Goal: Task Accomplishment & Management: Use online tool/utility

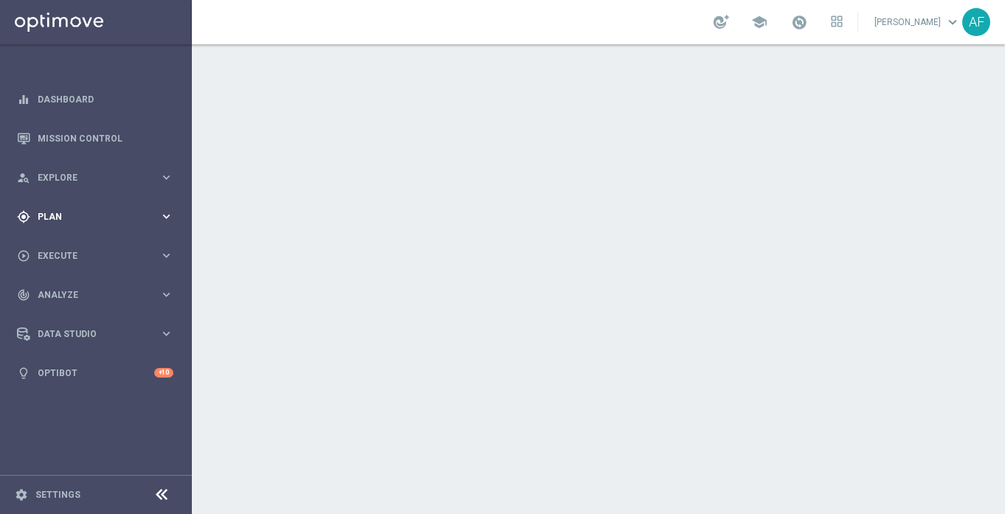
click at [75, 216] on span "Plan" at bounding box center [99, 217] width 122 height 9
click at [61, 292] on span "Templates" at bounding box center [92, 291] width 106 height 9
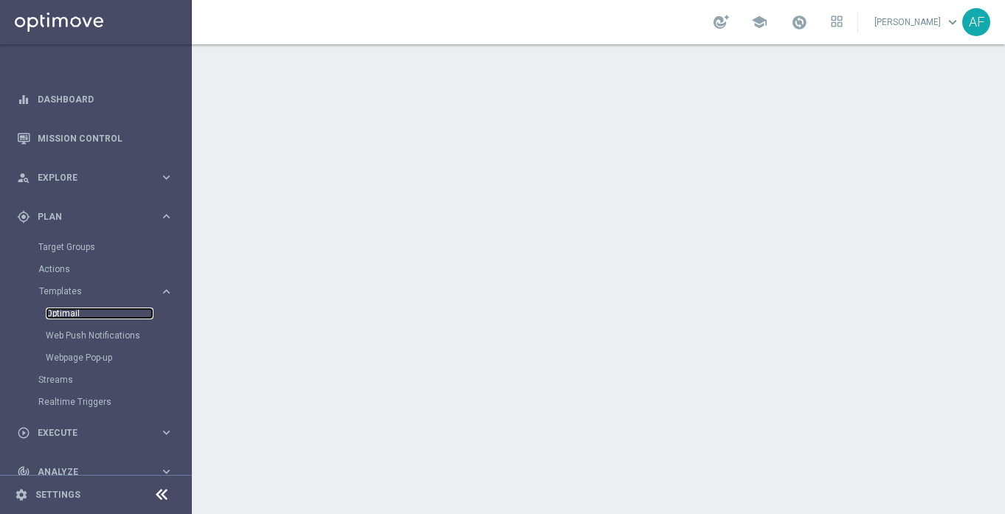
click at [61, 314] on link "Optimail" at bounding box center [100, 314] width 108 height 12
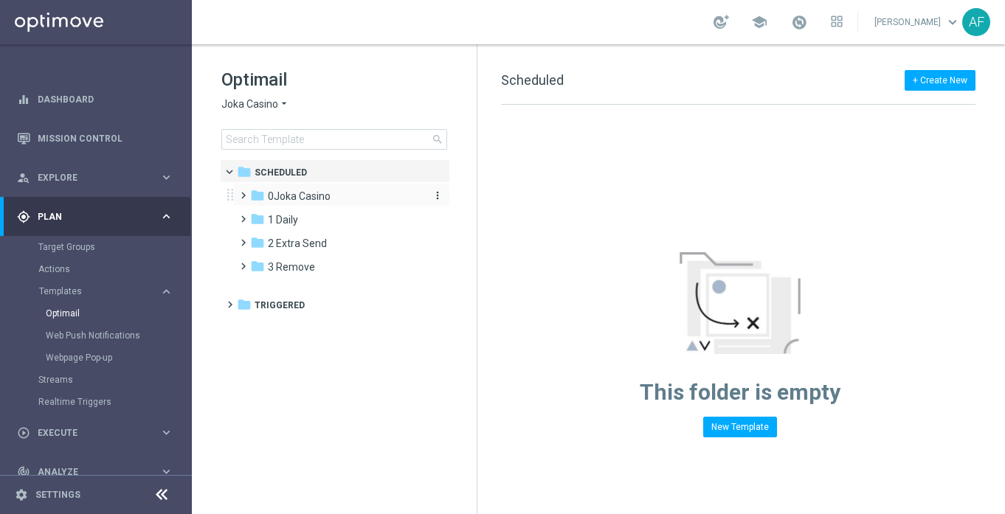
click at [292, 195] on span "0Joka Casino" at bounding box center [299, 196] width 63 height 13
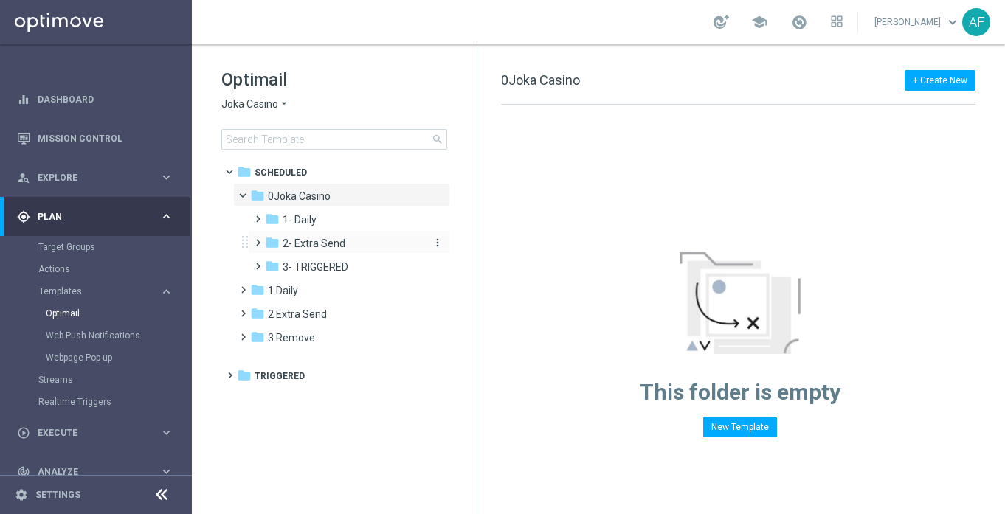
click at [320, 239] on span "2- Extra Send" at bounding box center [314, 243] width 63 height 13
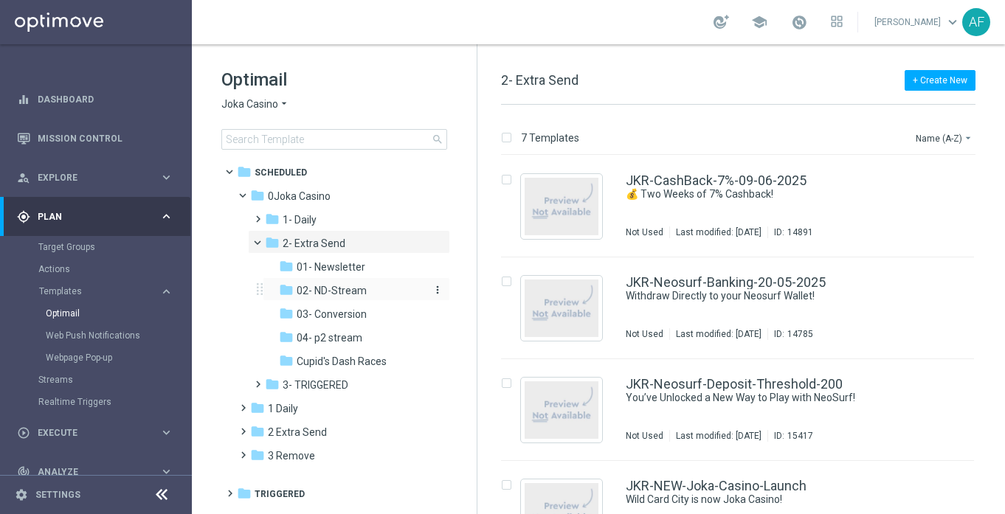
click at [331, 289] on span "02- ND-Stream" at bounding box center [332, 290] width 70 height 13
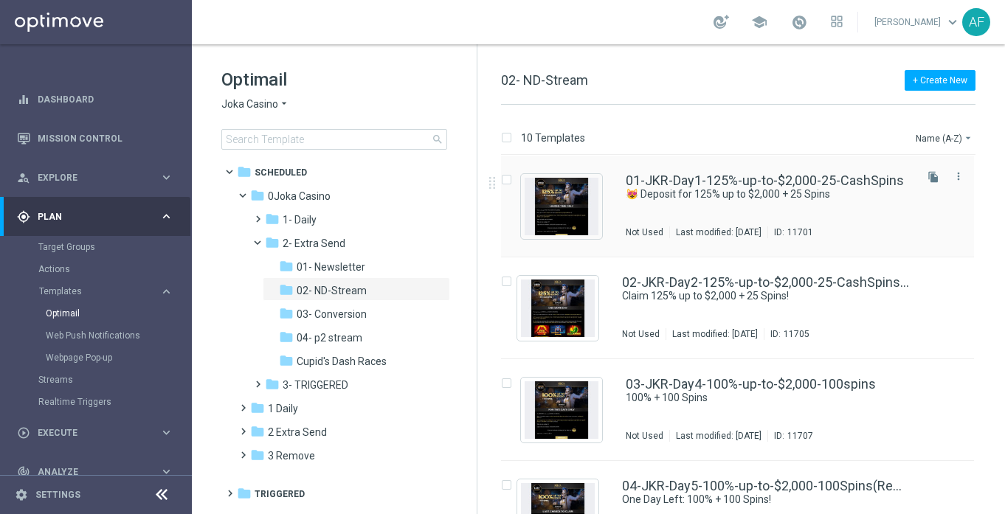
click at [801, 225] on div "01-JKR-Day1-125%-up-to-$2,000-25-CashSpins 😻 Deposit for 125% up to $2,000 + 25…" at bounding box center [769, 206] width 286 height 64
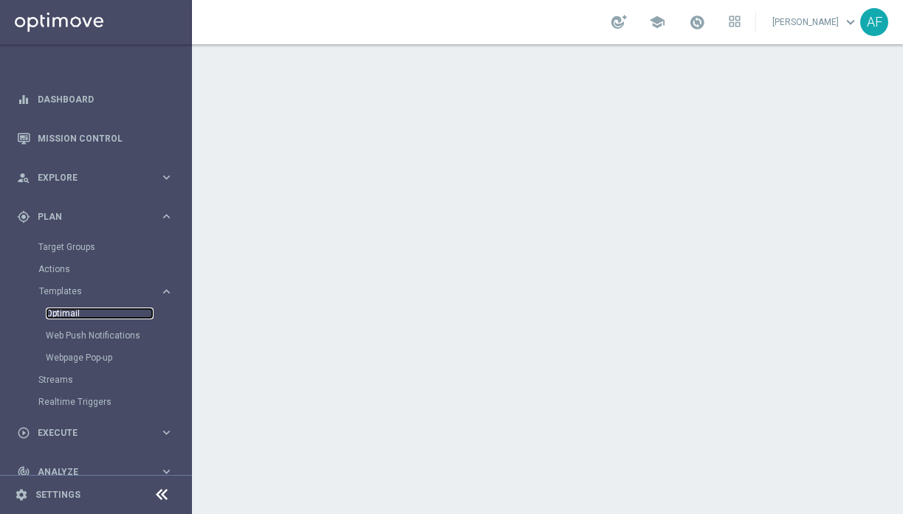
click at [66, 310] on link "Optimail" at bounding box center [100, 314] width 108 height 12
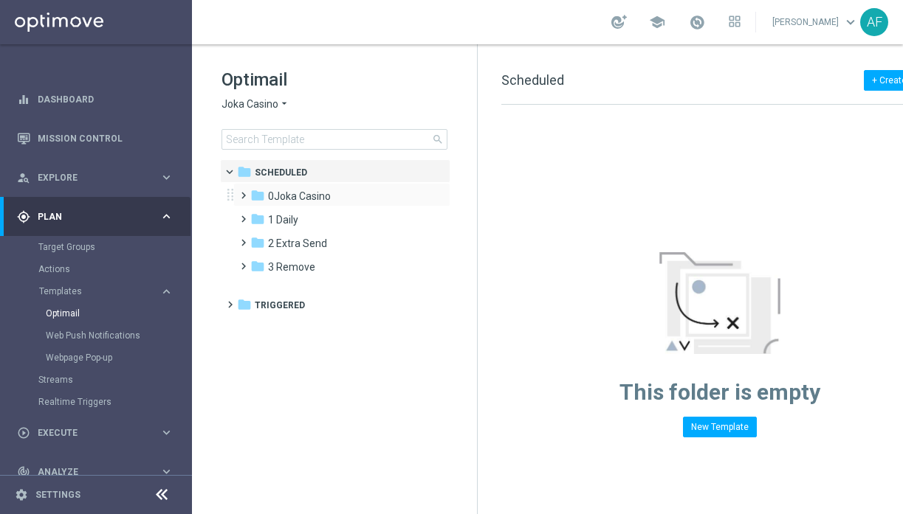
click at [286, 186] on div "folder [GEOGRAPHIC_DATA] more_vert" at bounding box center [341, 195] width 217 height 24
click at [320, 198] on span "0Joka Casino" at bounding box center [299, 196] width 63 height 13
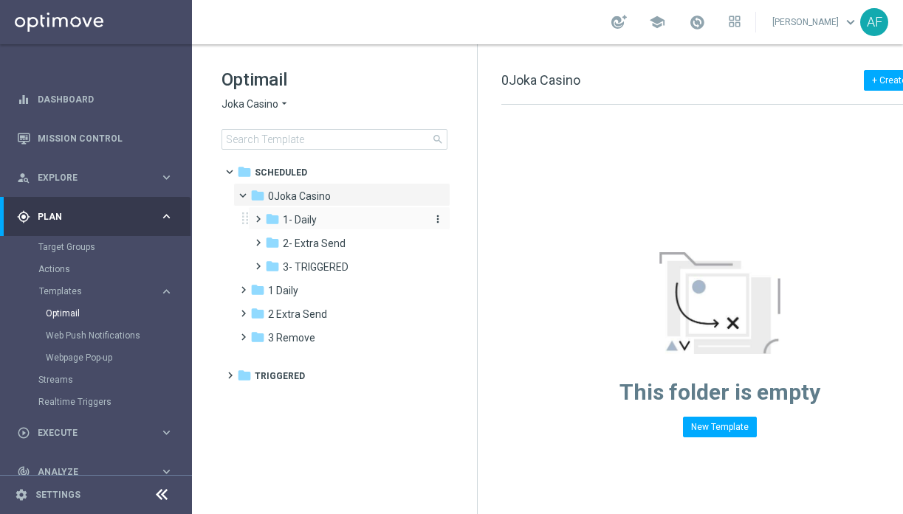
click at [329, 213] on div "folder 1- Daily" at bounding box center [343, 220] width 157 height 17
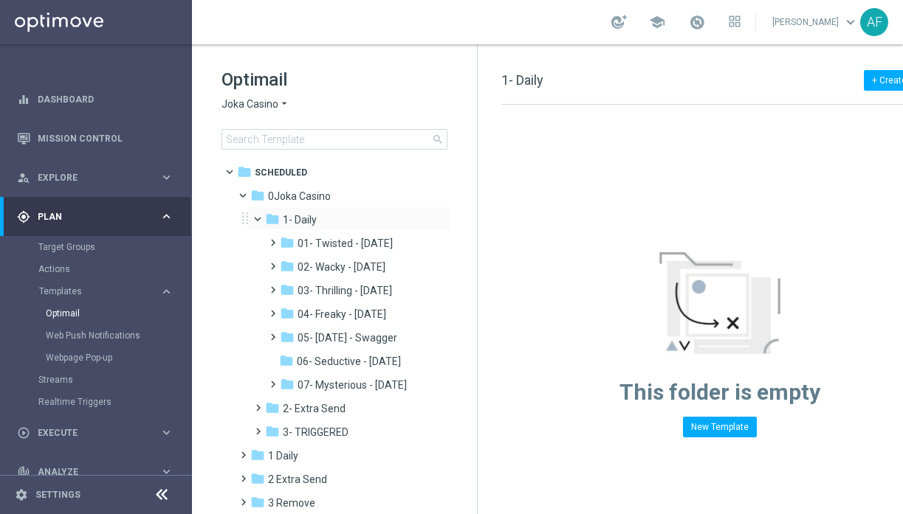
click at [261, 218] on span at bounding box center [264, 216] width 6 height 7
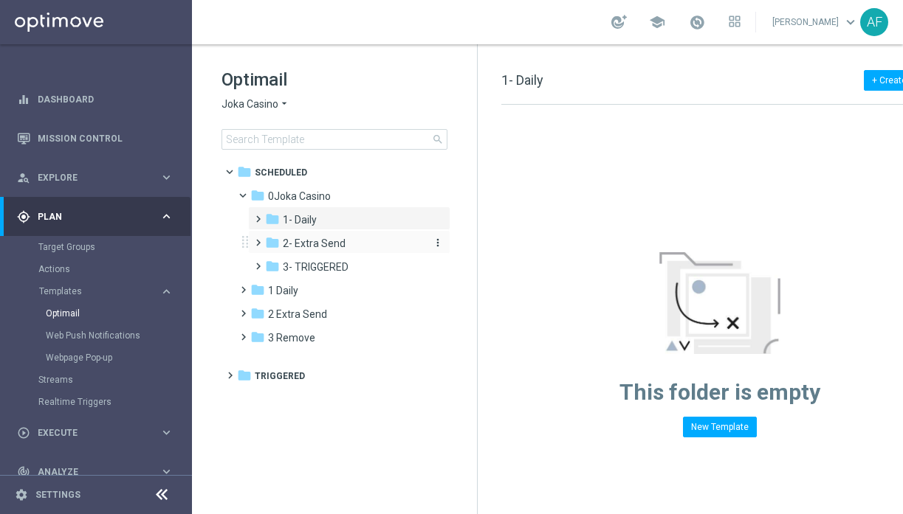
click at [303, 247] on span "2- Extra Send" at bounding box center [314, 243] width 63 height 13
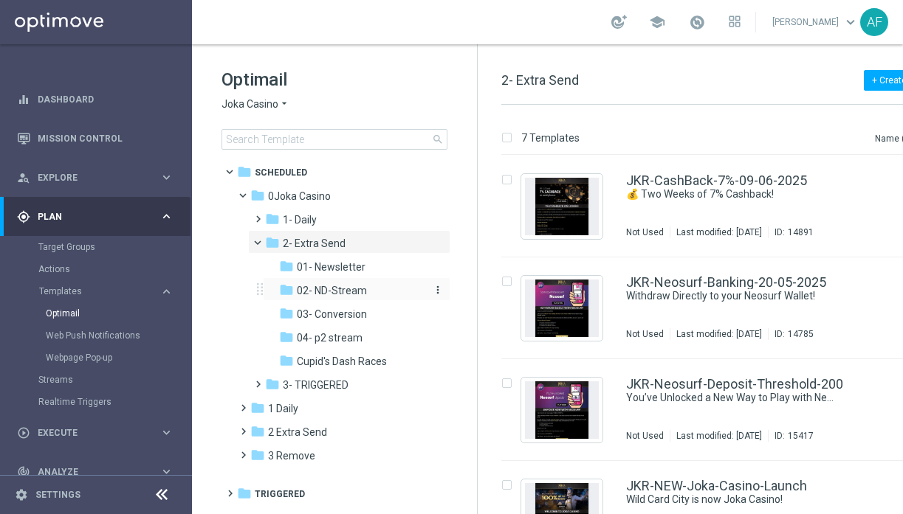
click at [334, 289] on span "02- ND-Stream" at bounding box center [332, 290] width 70 height 13
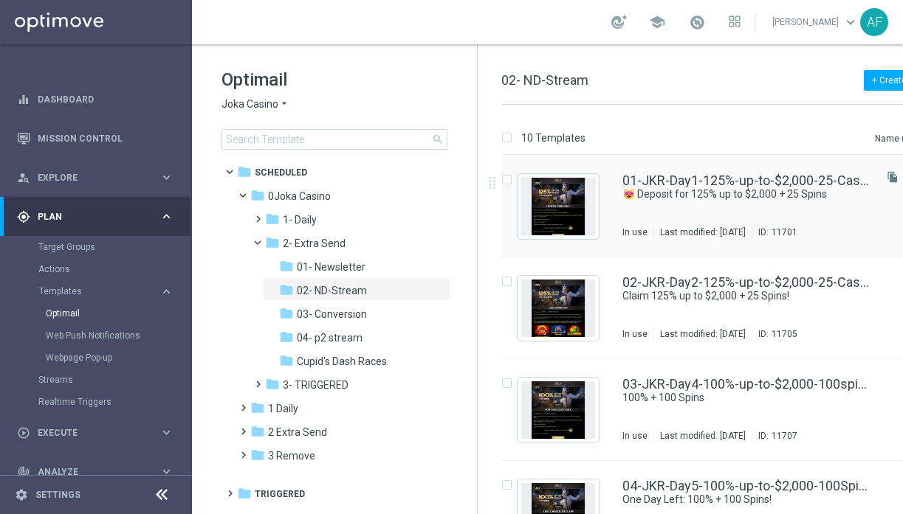
click at [689, 211] on div "01-JKR-Day1-125%-up-to-$2,000-25-CashSpins 😻 Deposit for 125% up to $2,000 + 25…" at bounding box center [746, 206] width 249 height 64
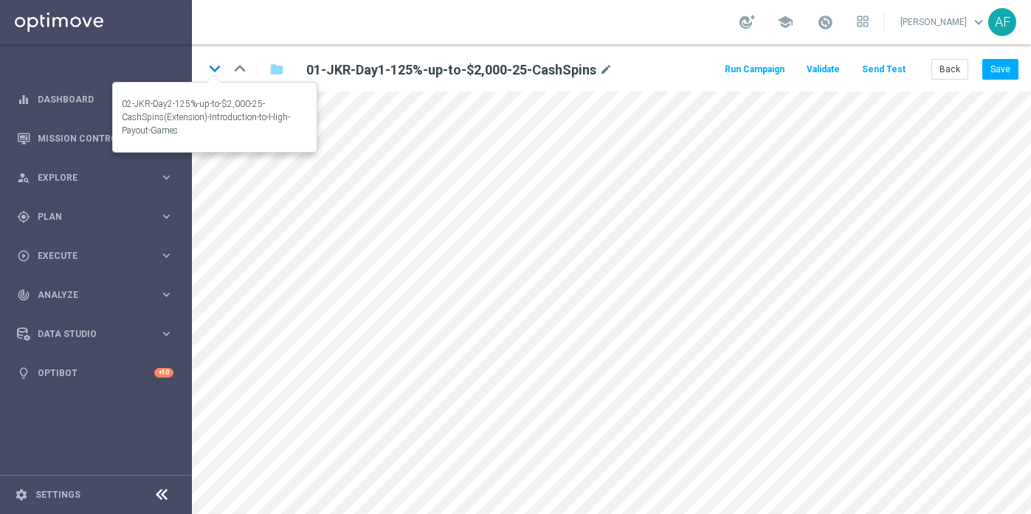
click at [217, 69] on icon "keyboard_arrow_down" at bounding box center [215, 69] width 22 height 22
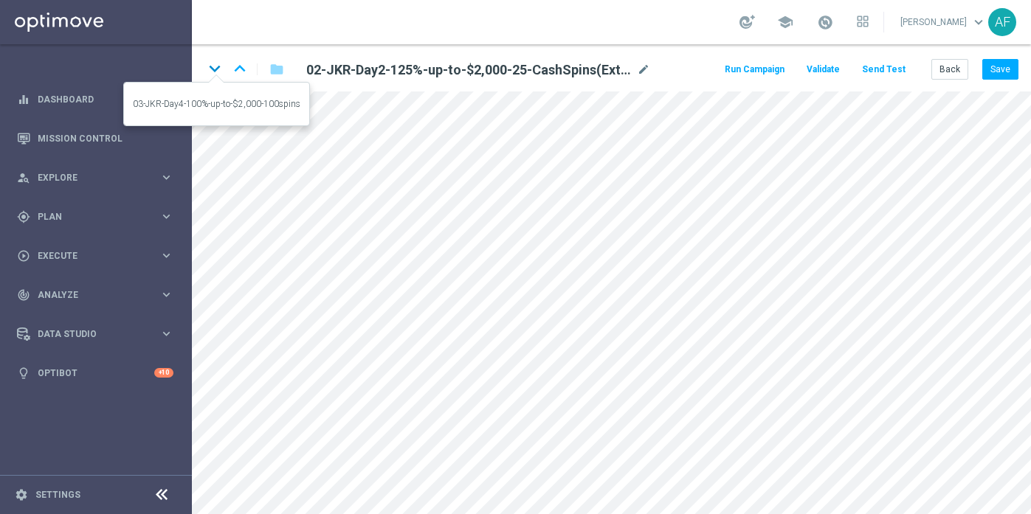
click at [214, 69] on icon "keyboard_arrow_down" at bounding box center [215, 69] width 22 height 22
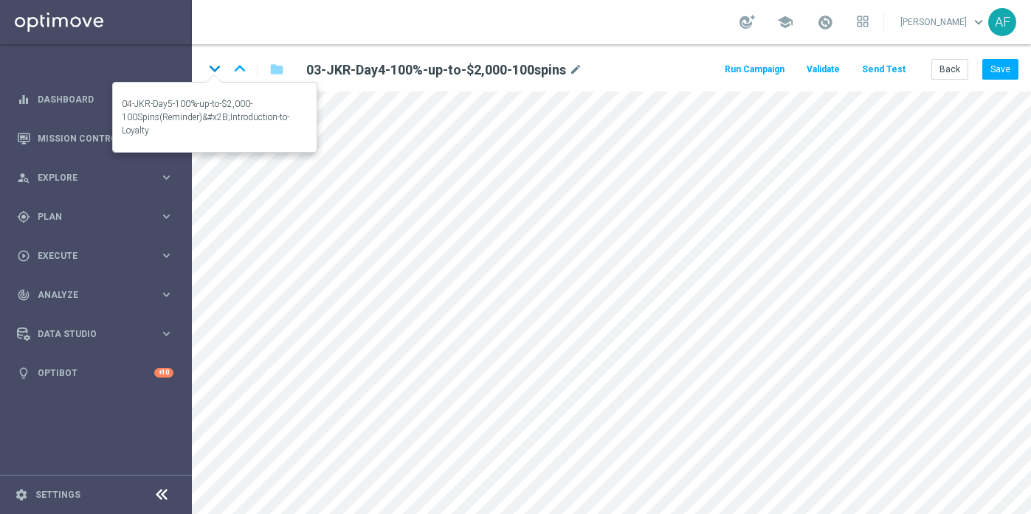
click at [216, 69] on icon "keyboard_arrow_down" at bounding box center [215, 69] width 22 height 22
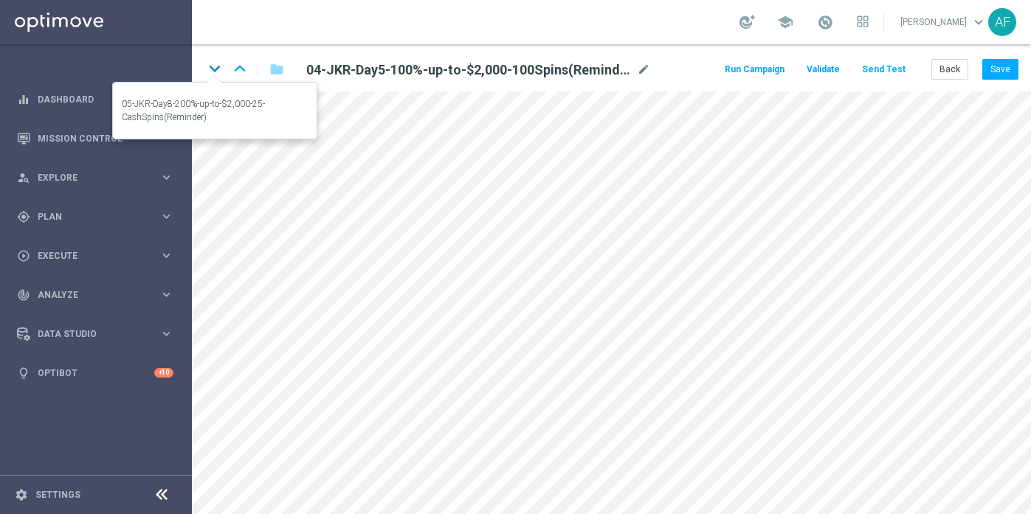
click at [215, 71] on icon "keyboard_arrow_down" at bounding box center [215, 69] width 22 height 22
click at [216, 67] on icon "keyboard_arrow_down" at bounding box center [215, 69] width 22 height 22
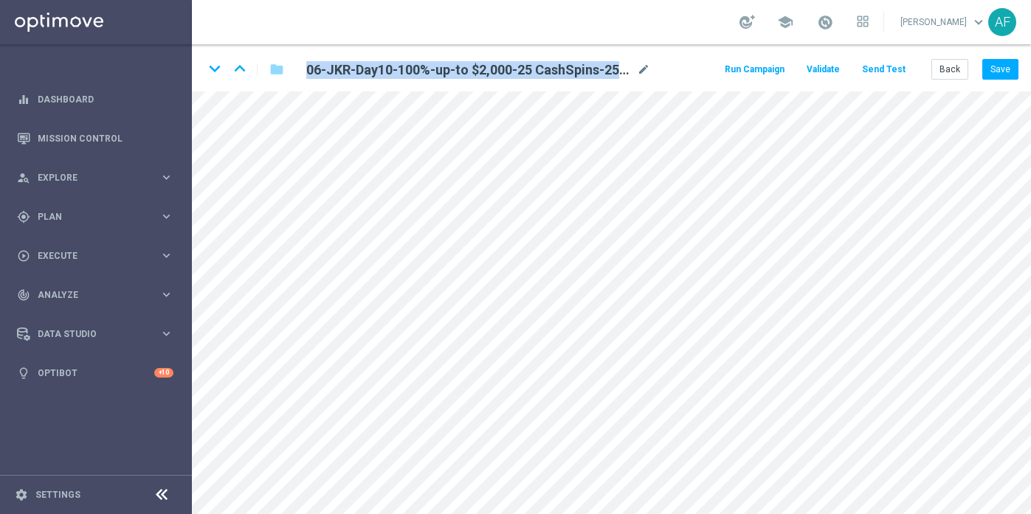
drag, startPoint x: 301, startPoint y: 71, endPoint x: 627, endPoint y: 69, distance: 325.5
click at [627, 69] on div "06-JKR-Day10-100%-up-to $2,000-25 CashSpins-25-NoDepositSpins mode_edit" at bounding box center [478, 69] width 366 height 20
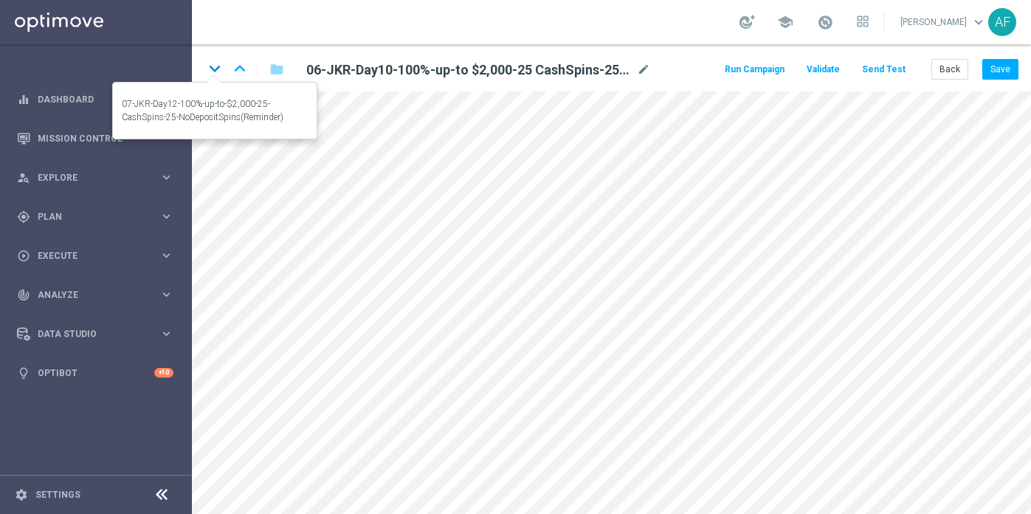
click at [213, 69] on icon "keyboard_arrow_down" at bounding box center [215, 69] width 22 height 22
click at [219, 63] on icon "keyboard_arrow_down" at bounding box center [215, 69] width 22 height 22
click at [213, 67] on icon "keyboard_arrow_down" at bounding box center [215, 69] width 22 height 22
click at [216, 70] on icon "keyboard_arrow_down" at bounding box center [215, 69] width 22 height 22
